Goal: Transaction & Acquisition: Purchase product/service

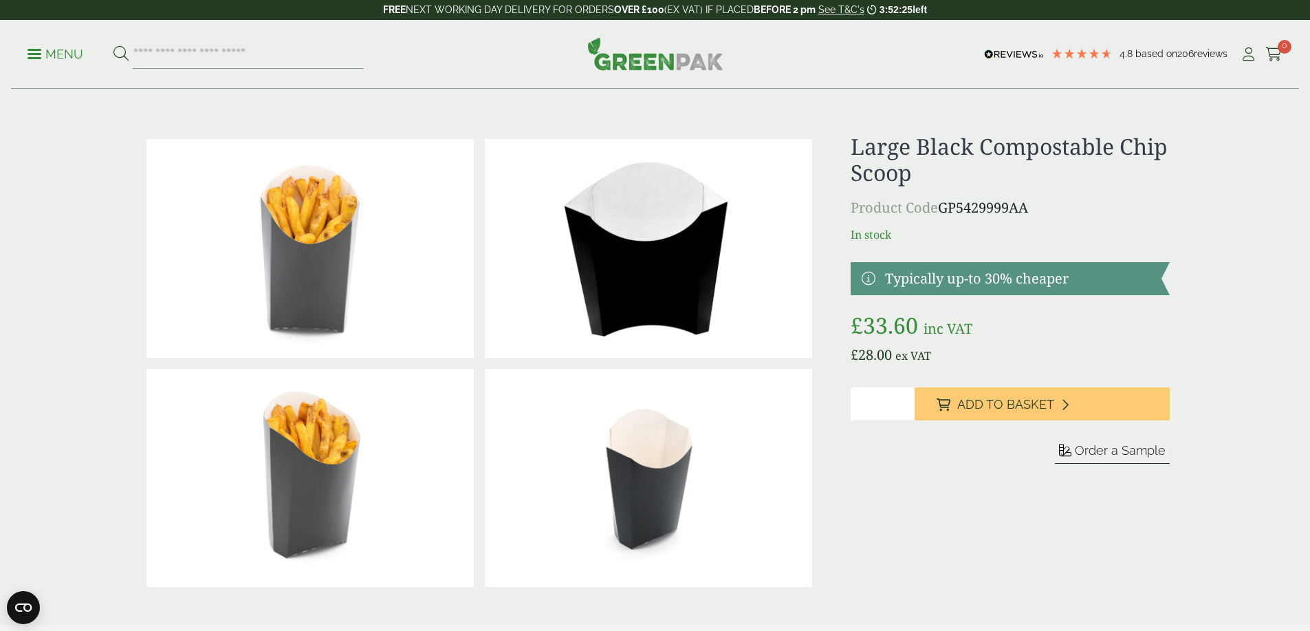
click at [992, 287] on link at bounding box center [1010, 278] width 318 height 33
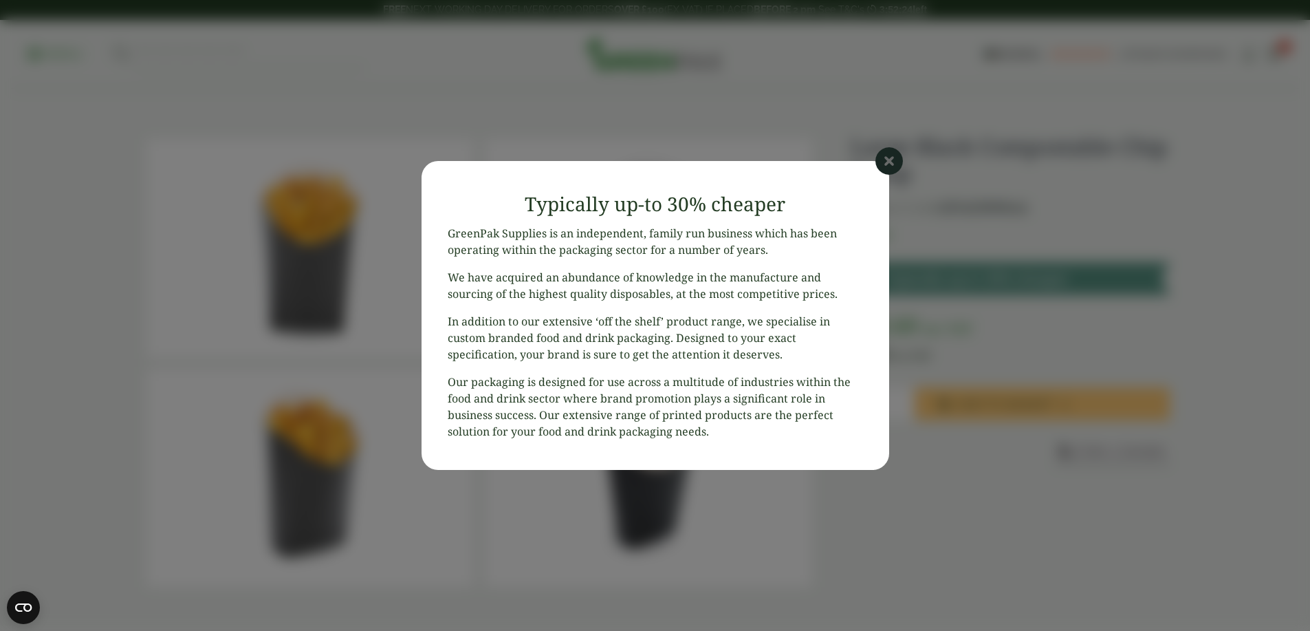
click at [896, 153] on icon at bounding box center [889, 161] width 28 height 28
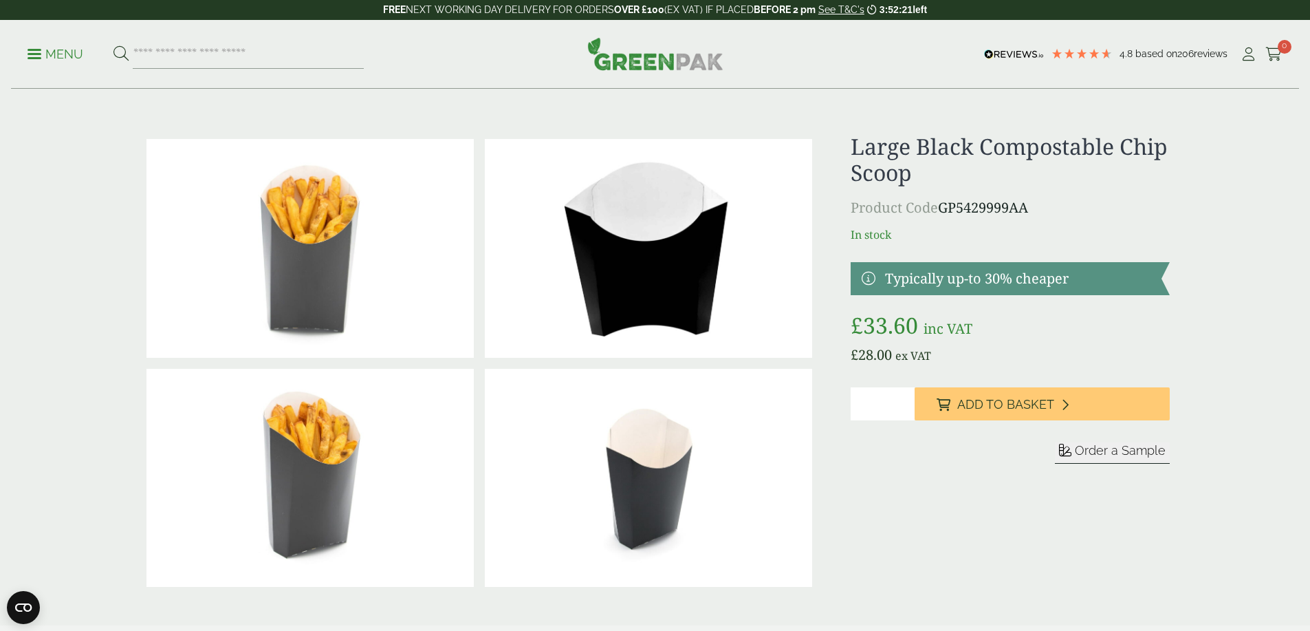
click at [904, 401] on input "*" at bounding box center [883, 403] width 64 height 33
type input "*"
click at [904, 401] on input "*" at bounding box center [883, 403] width 64 height 33
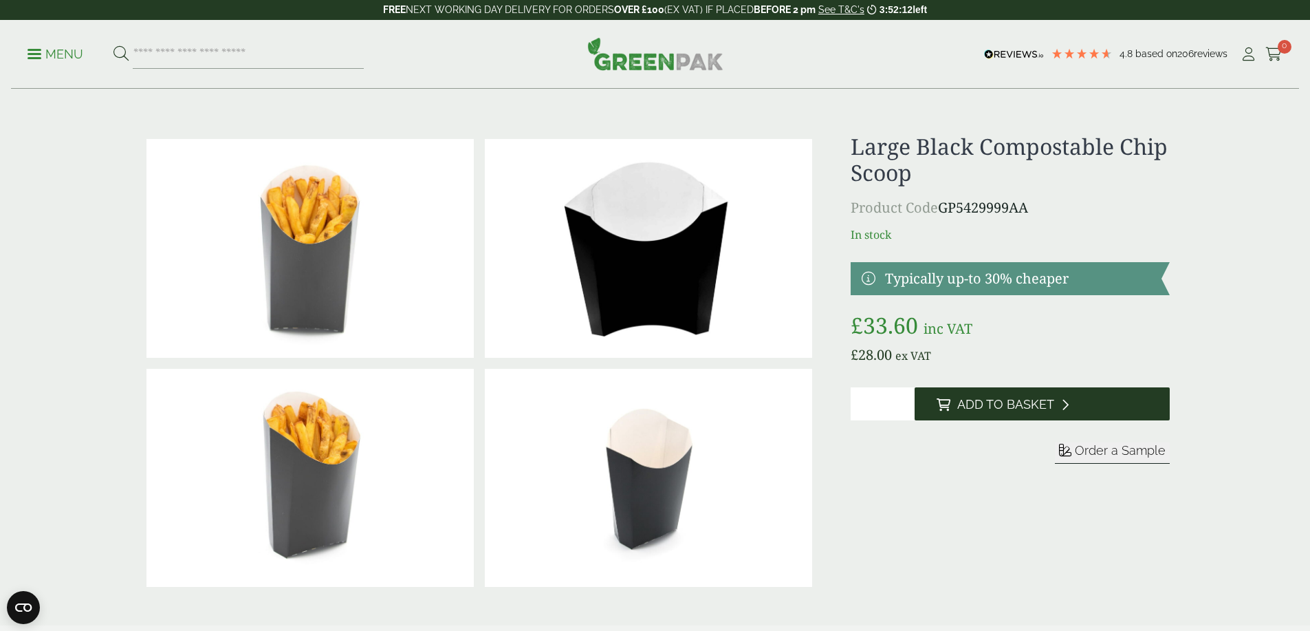
click at [965, 406] on span "Add to Basket" at bounding box center [1005, 404] width 97 height 15
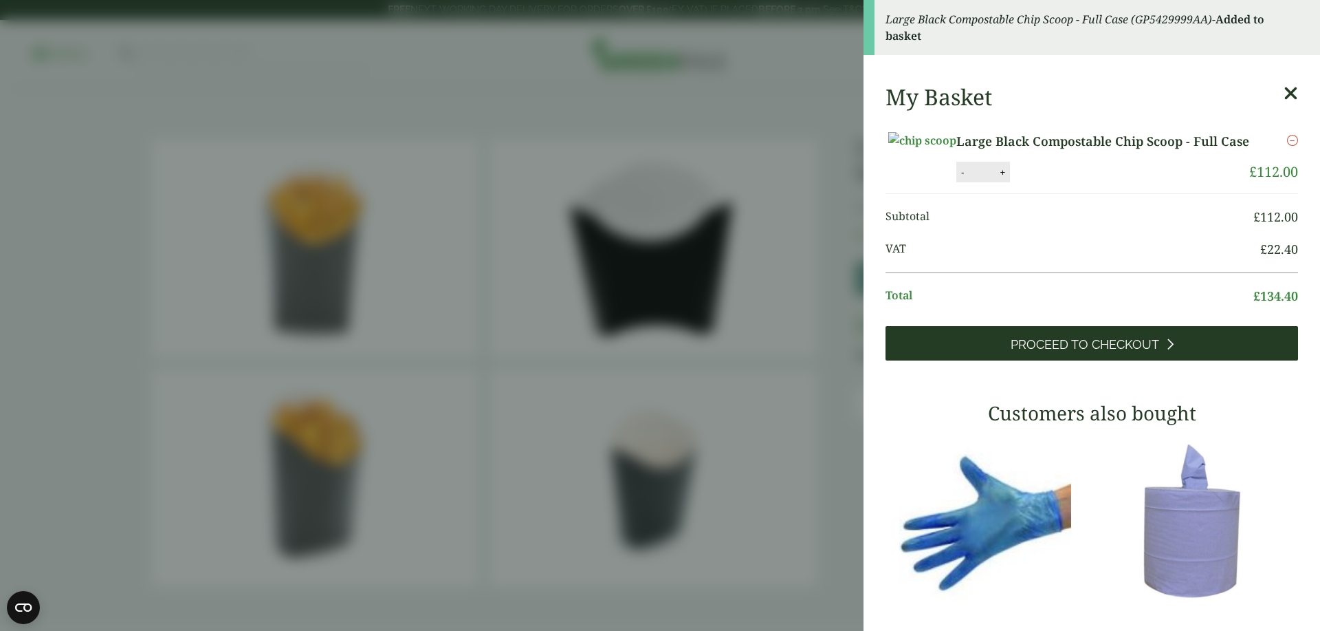
click at [1101, 352] on span "Proceed to Checkout" at bounding box center [1085, 344] width 149 height 15
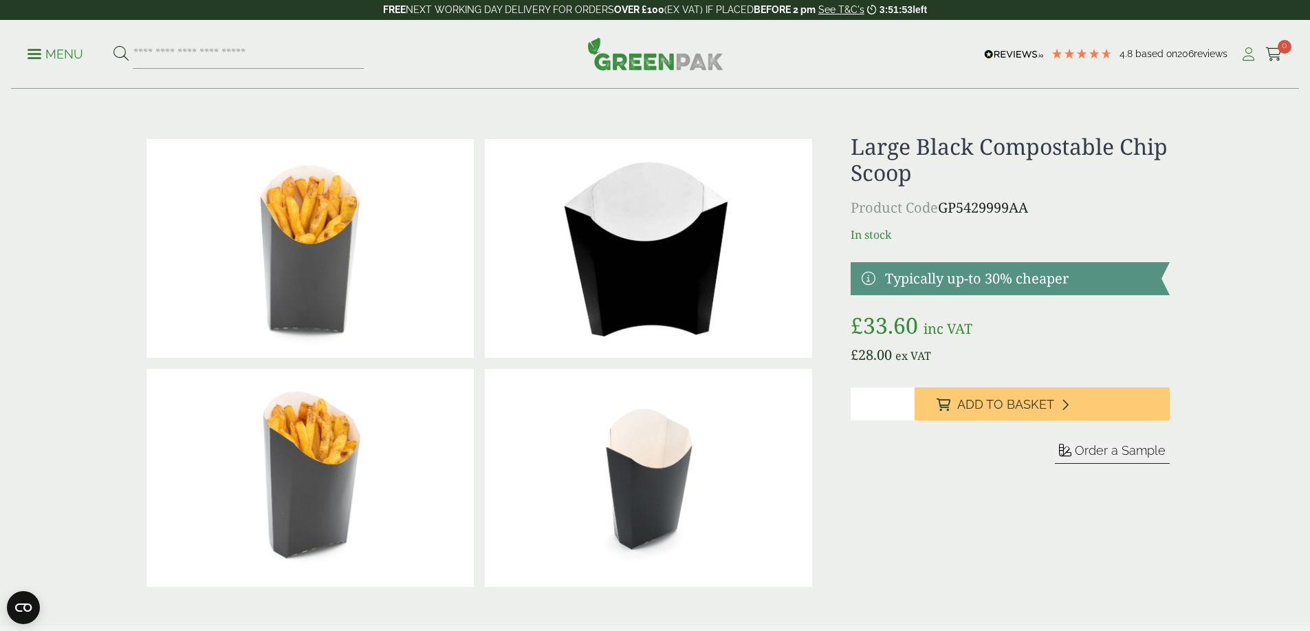
click at [1240, 52] on icon at bounding box center [1248, 54] width 17 height 14
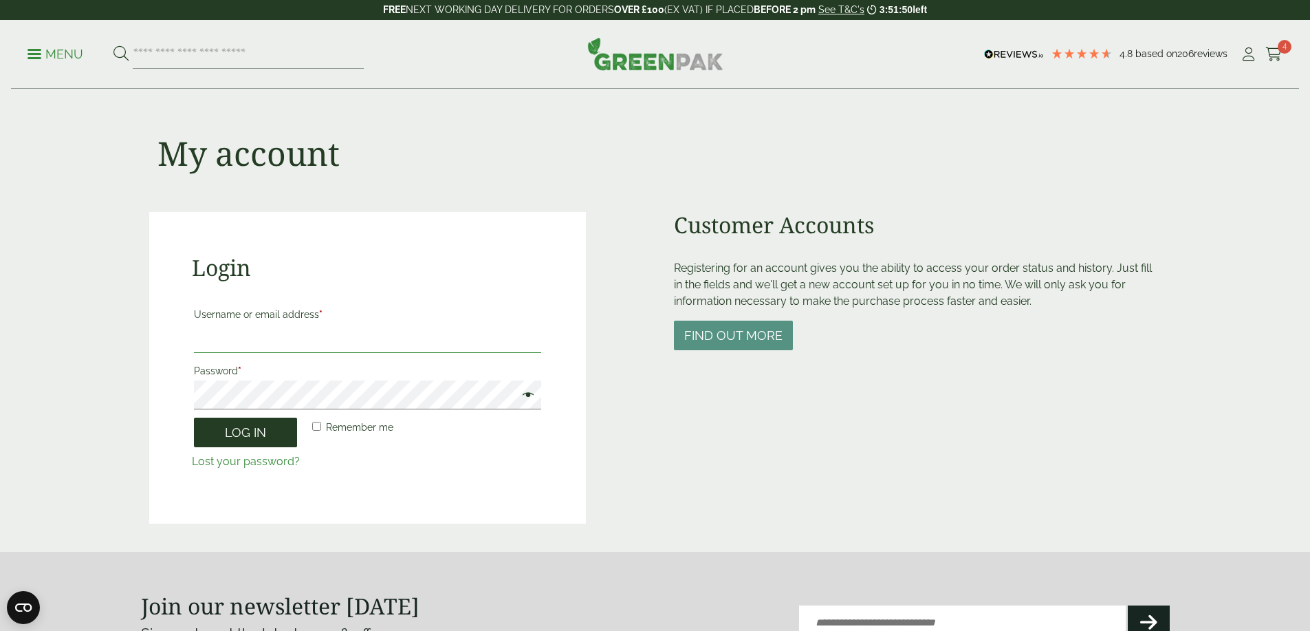
type input "**********"
click at [265, 428] on button "Log in" at bounding box center [245, 432] width 103 height 30
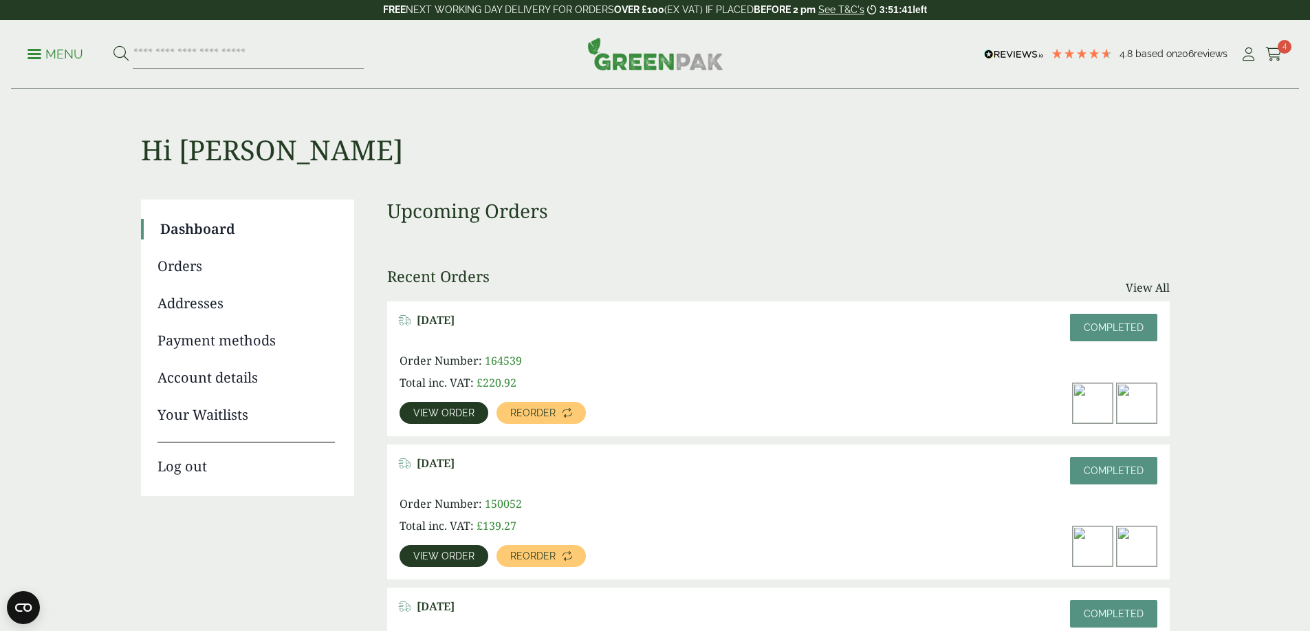
click at [1104, 383] on img at bounding box center [1093, 403] width 40 height 40
click at [1092, 383] on img at bounding box center [1093, 403] width 40 height 40
click at [474, 408] on span "View order" at bounding box center [443, 413] width 61 height 10
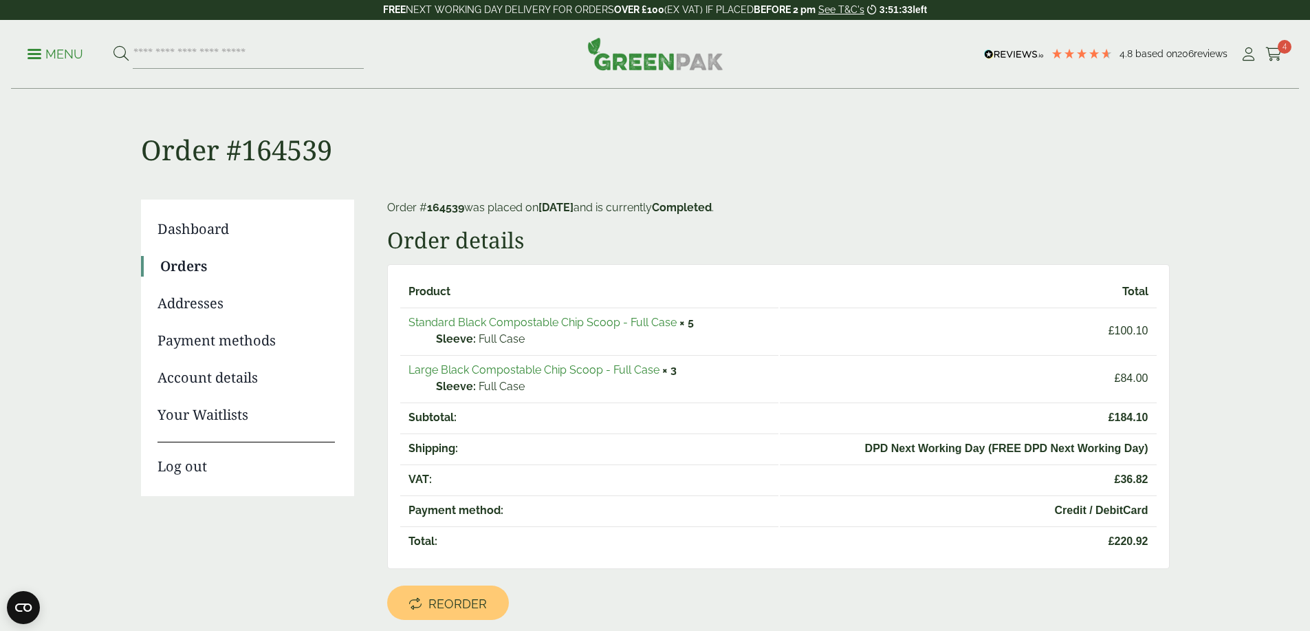
click at [664, 320] on link "Standard Black Compostable Chip Scoop - Full Case" at bounding box center [542, 322] width 268 height 13
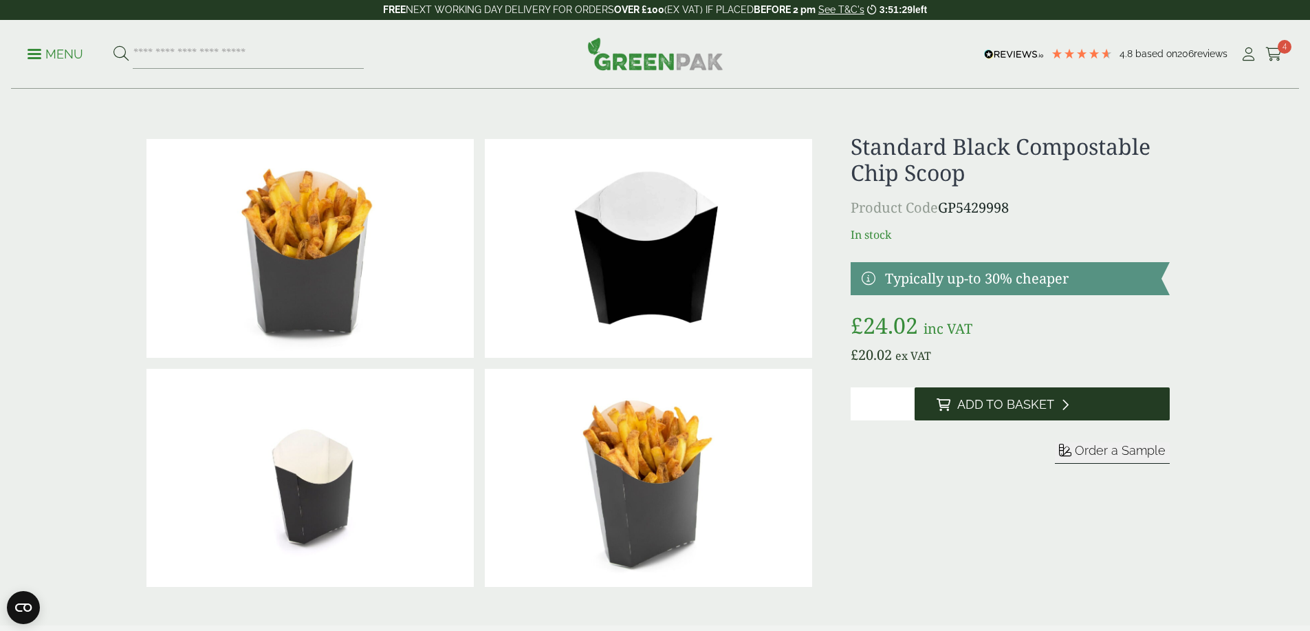
click at [1014, 402] on span "Add to Basket" at bounding box center [1005, 404] width 97 height 15
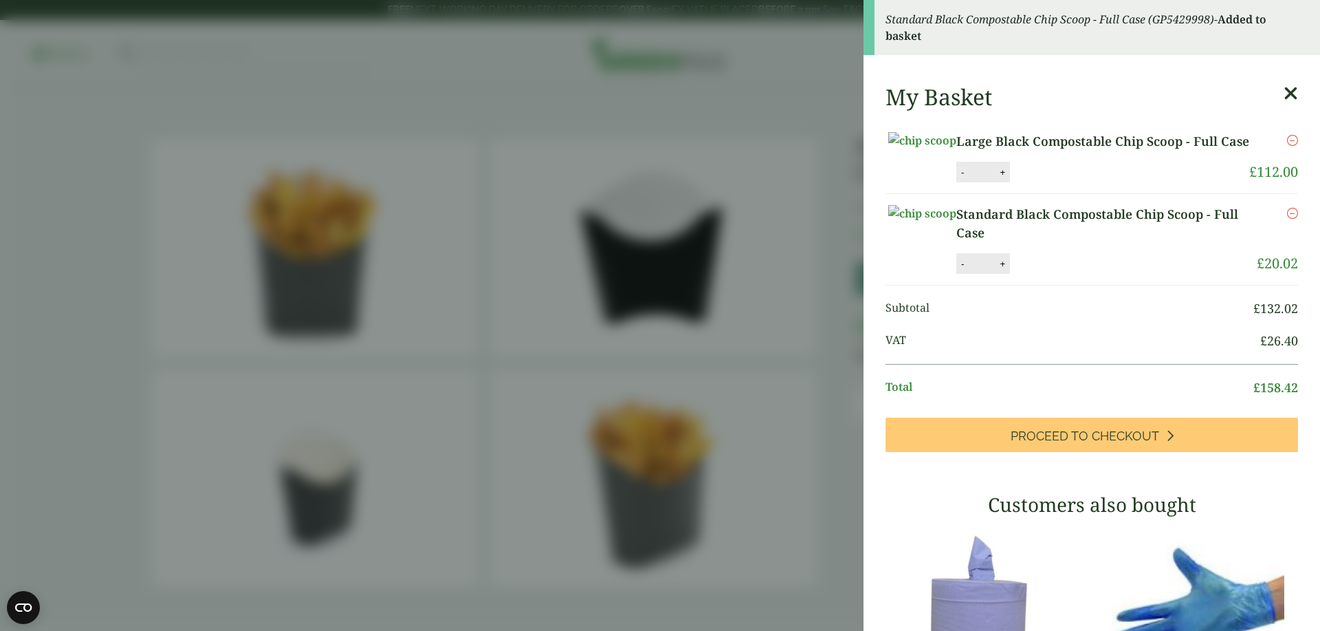
click at [968, 178] on button "-" at bounding box center [962, 172] width 11 height 12
type input "*"
click at [1082, 183] on button "Update" at bounding box center [1047, 172] width 69 height 21
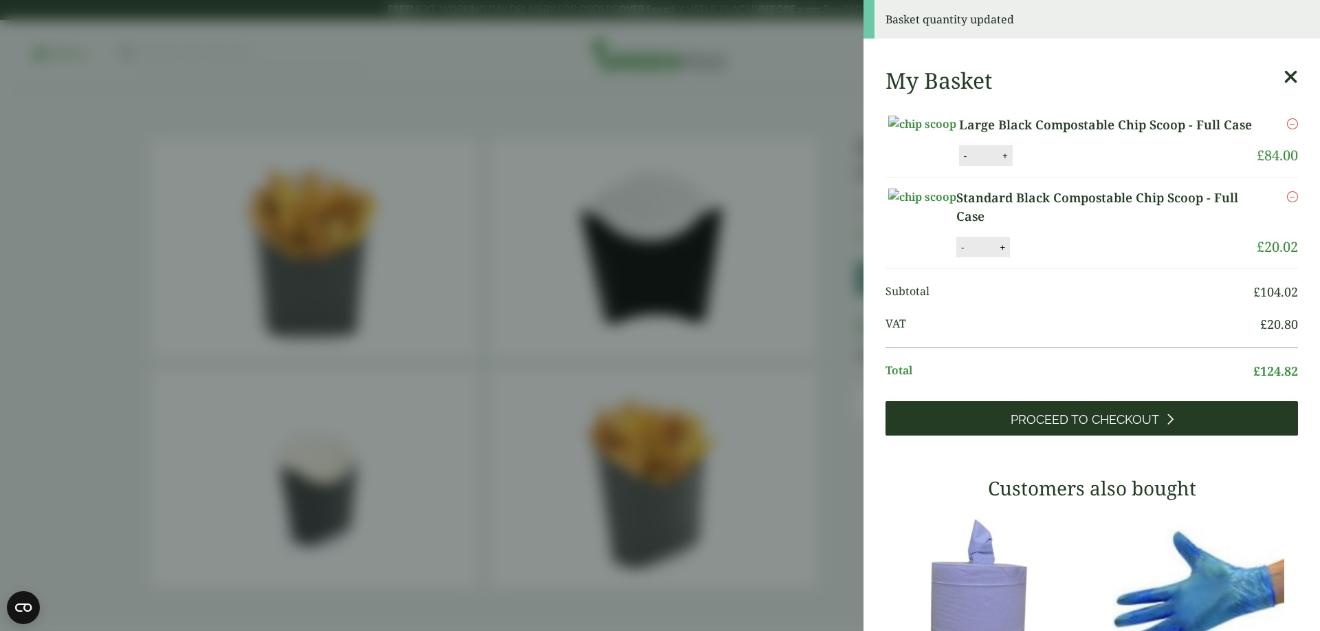
click at [1119, 427] on span "Proceed to Checkout" at bounding box center [1085, 419] width 149 height 15
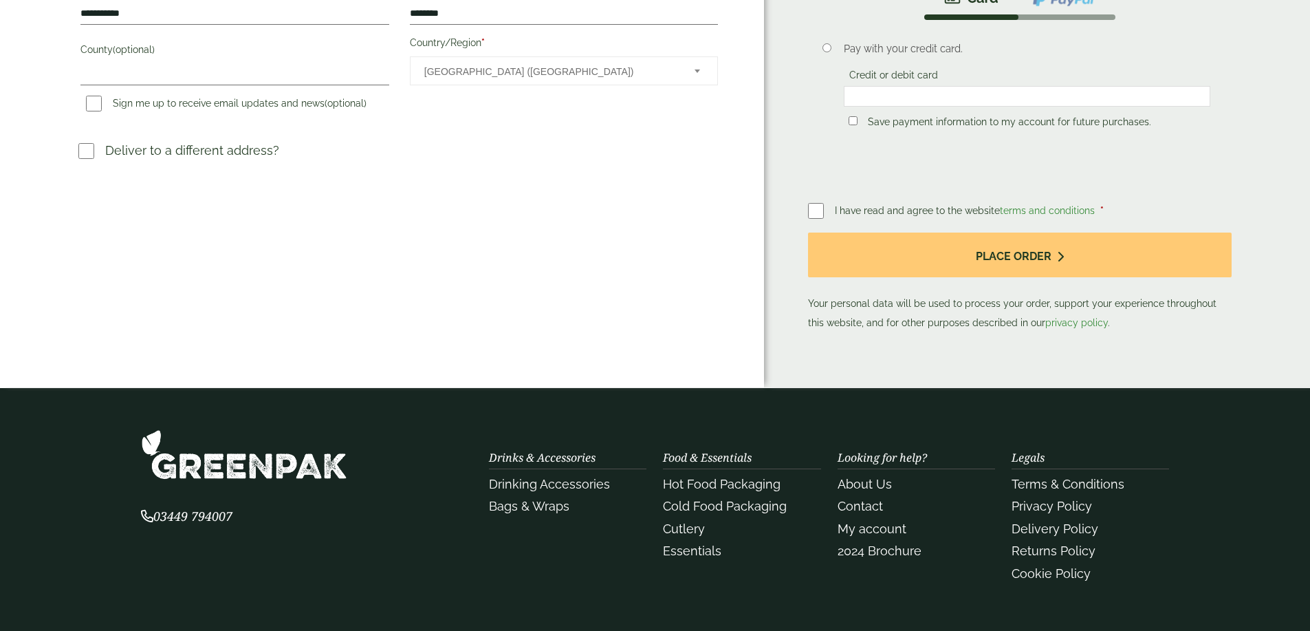
scroll to position [622, 0]
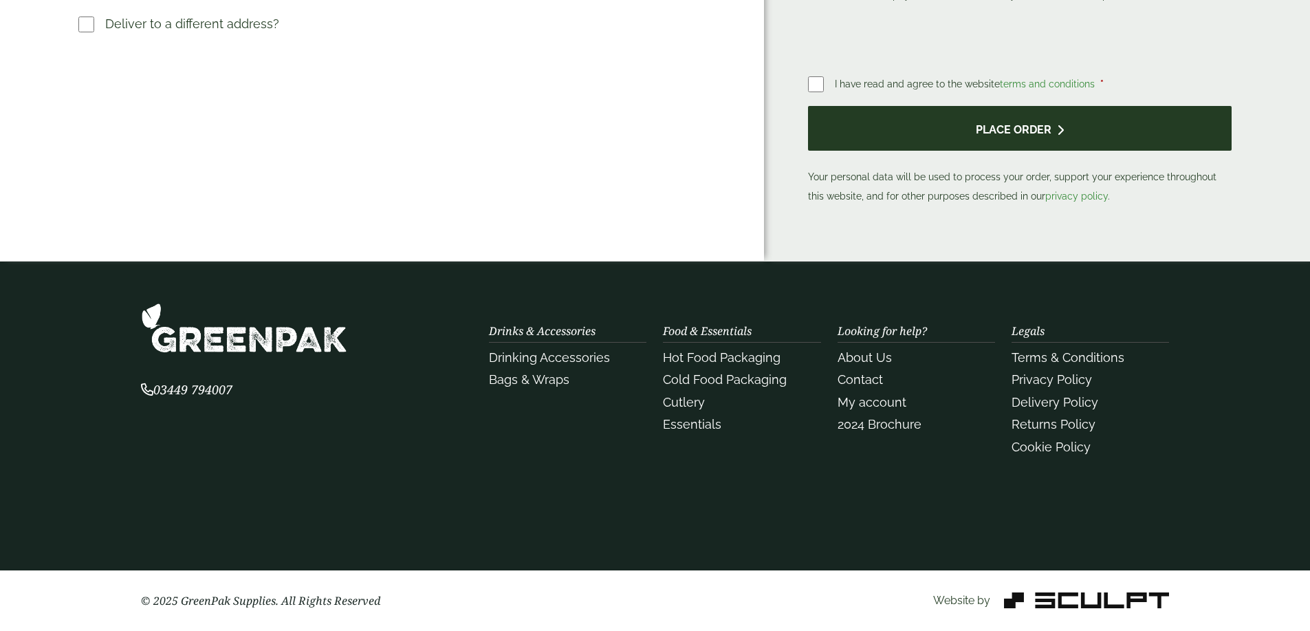
click at [905, 106] on button "Place order" at bounding box center [1019, 128] width 423 height 45
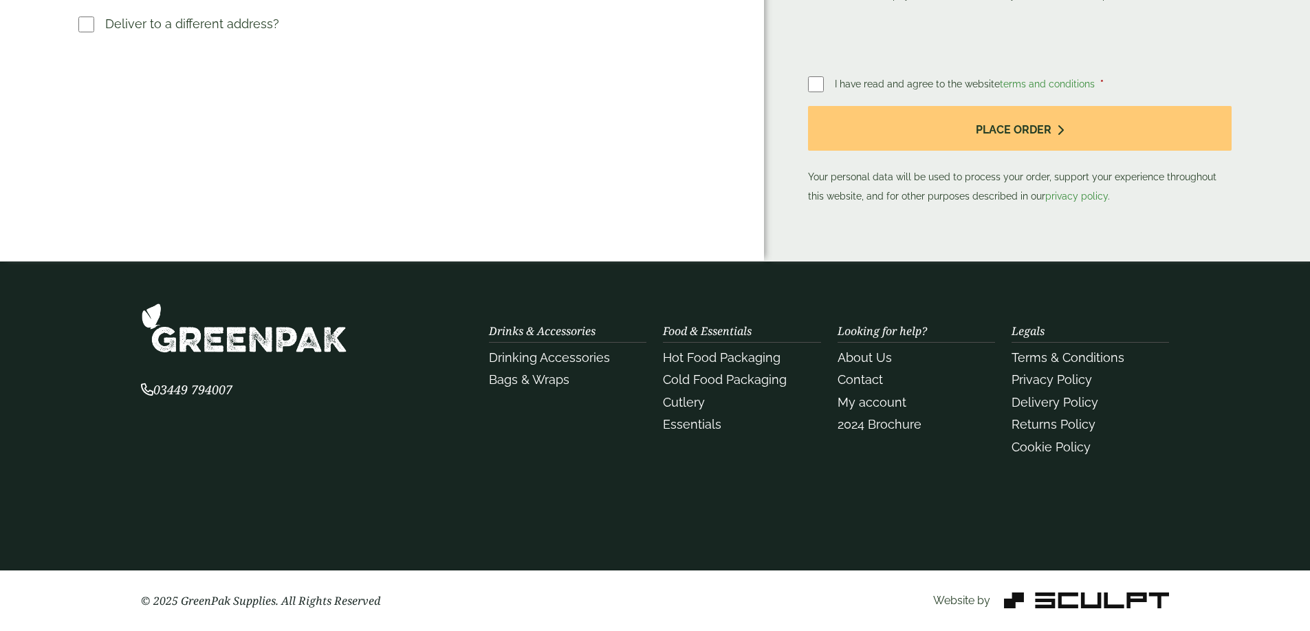
scroll to position [258, 0]
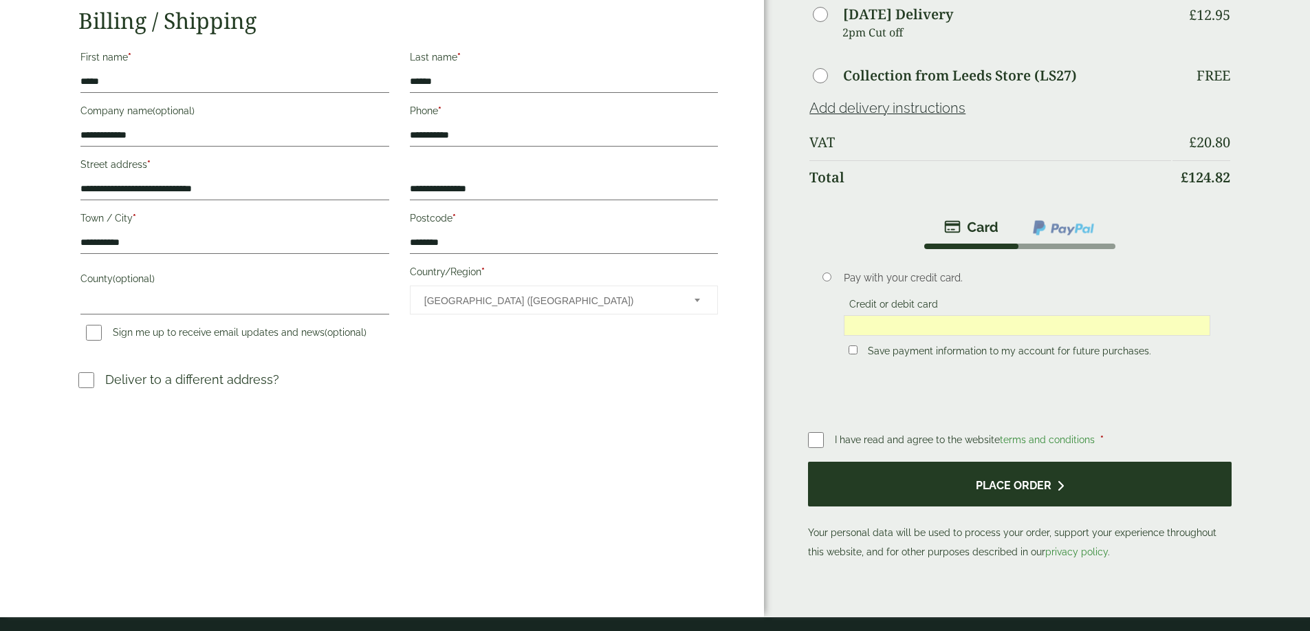
click at [1011, 477] on button "Place order" at bounding box center [1019, 483] width 423 height 45
